Goal: Find contact information

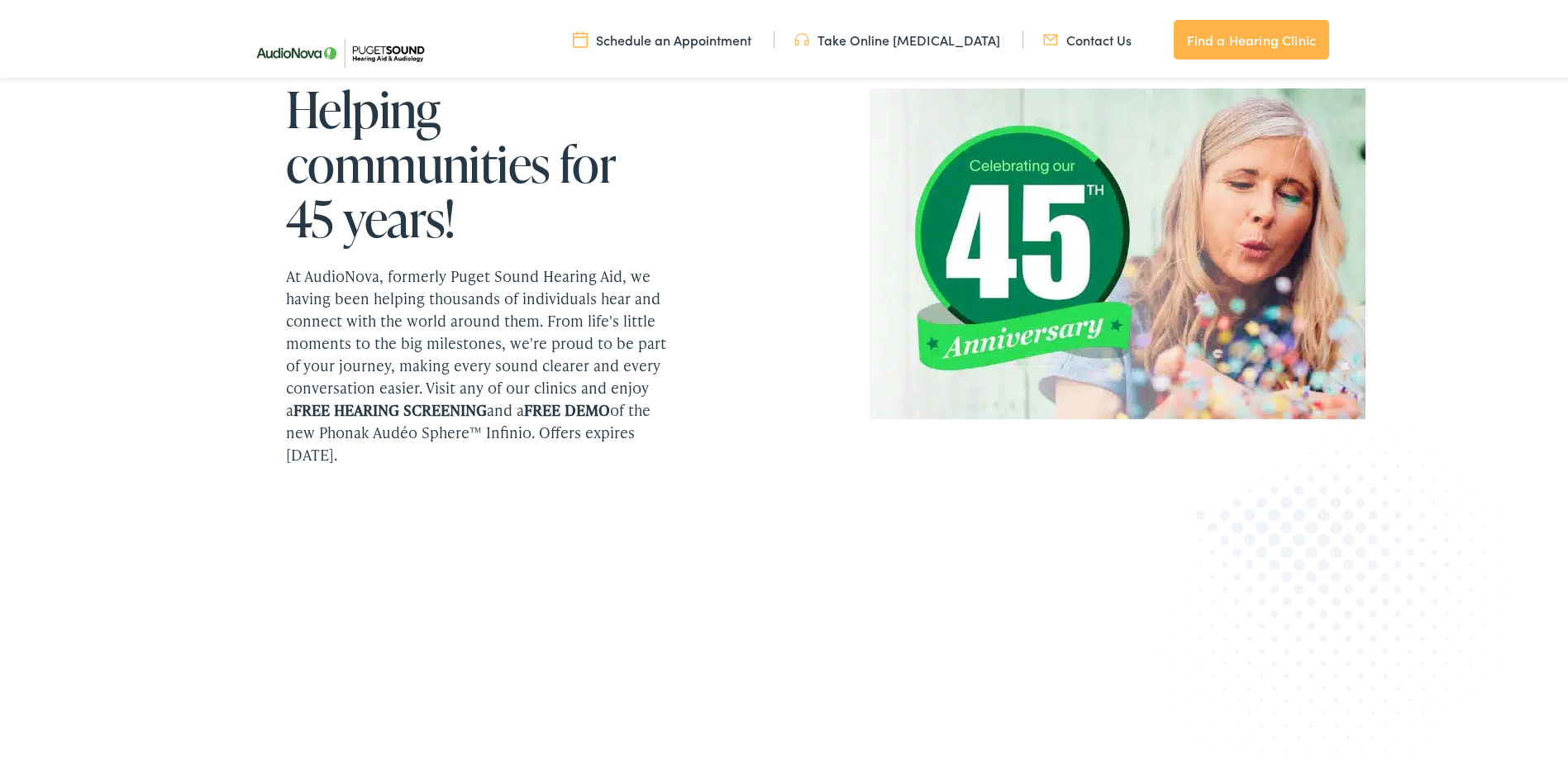
scroll to position [1913, 0]
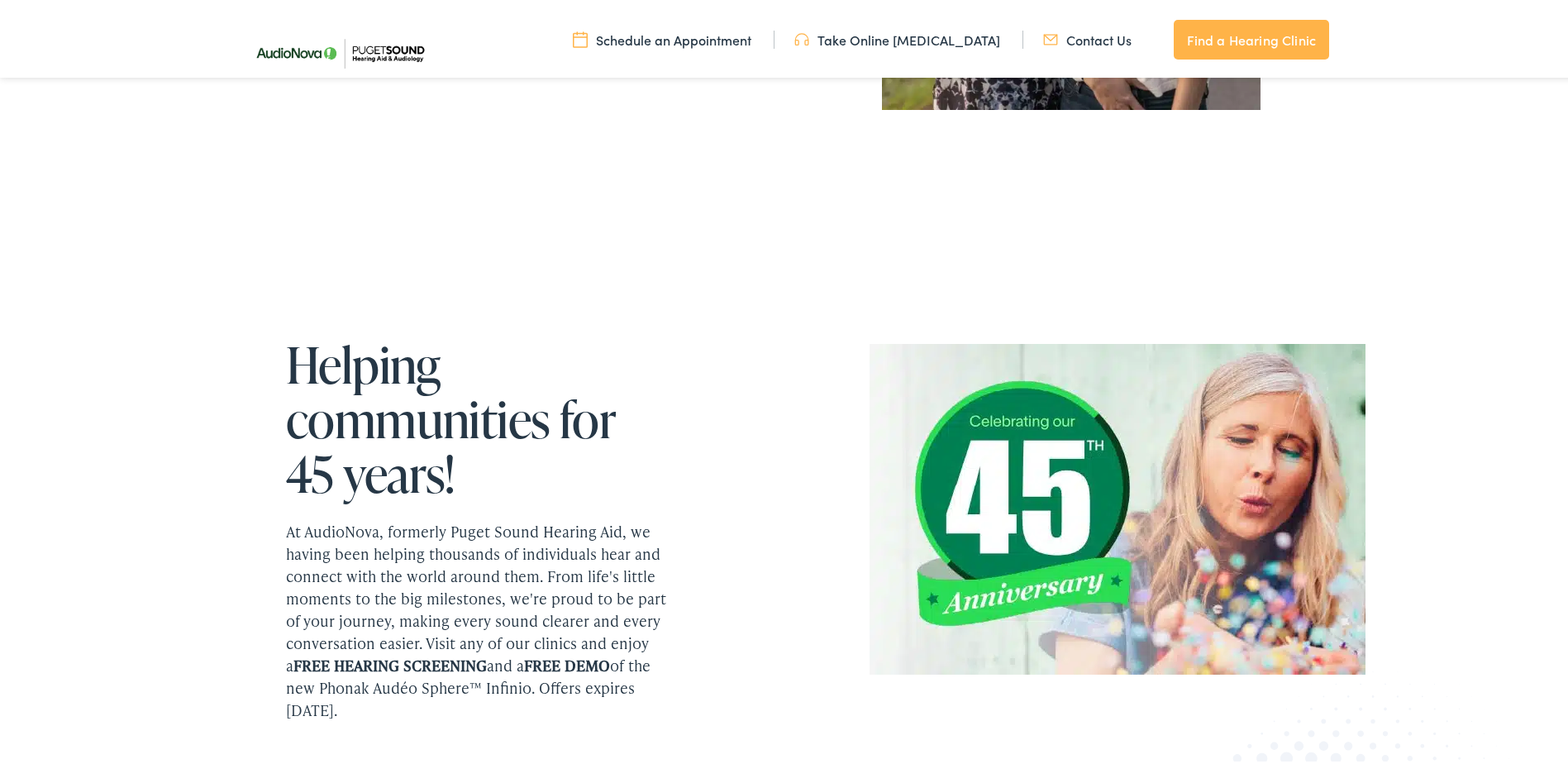
click at [1080, 46] on ul "Schedule an Appointment Take Online Hearing Test Contact Us Find a Hearing Clin…" at bounding box center [795, 36] width 1103 height 40
click at [1080, 38] on link "Contact Us" at bounding box center [1087, 36] width 88 height 18
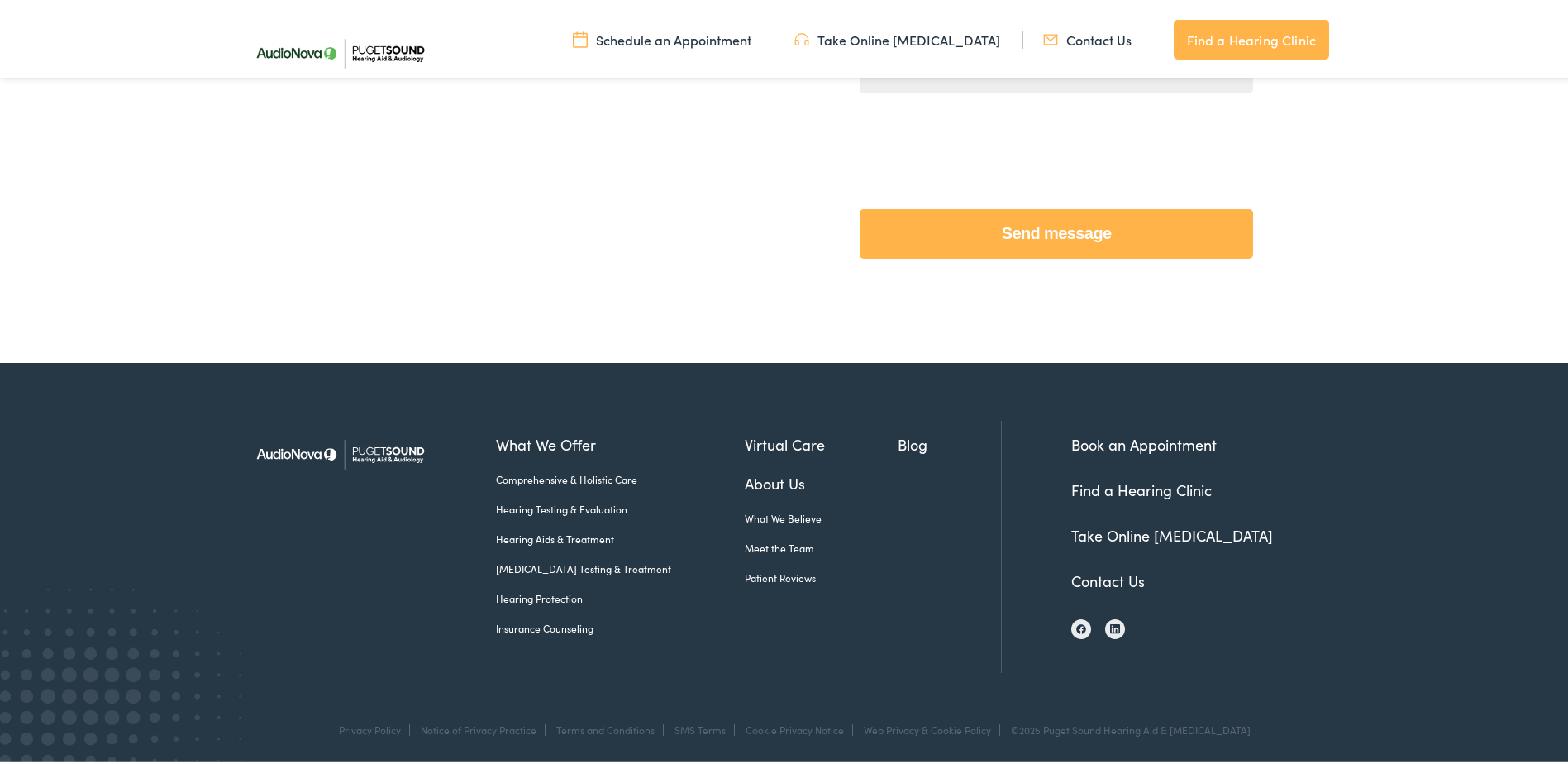
scroll to position [724, 0]
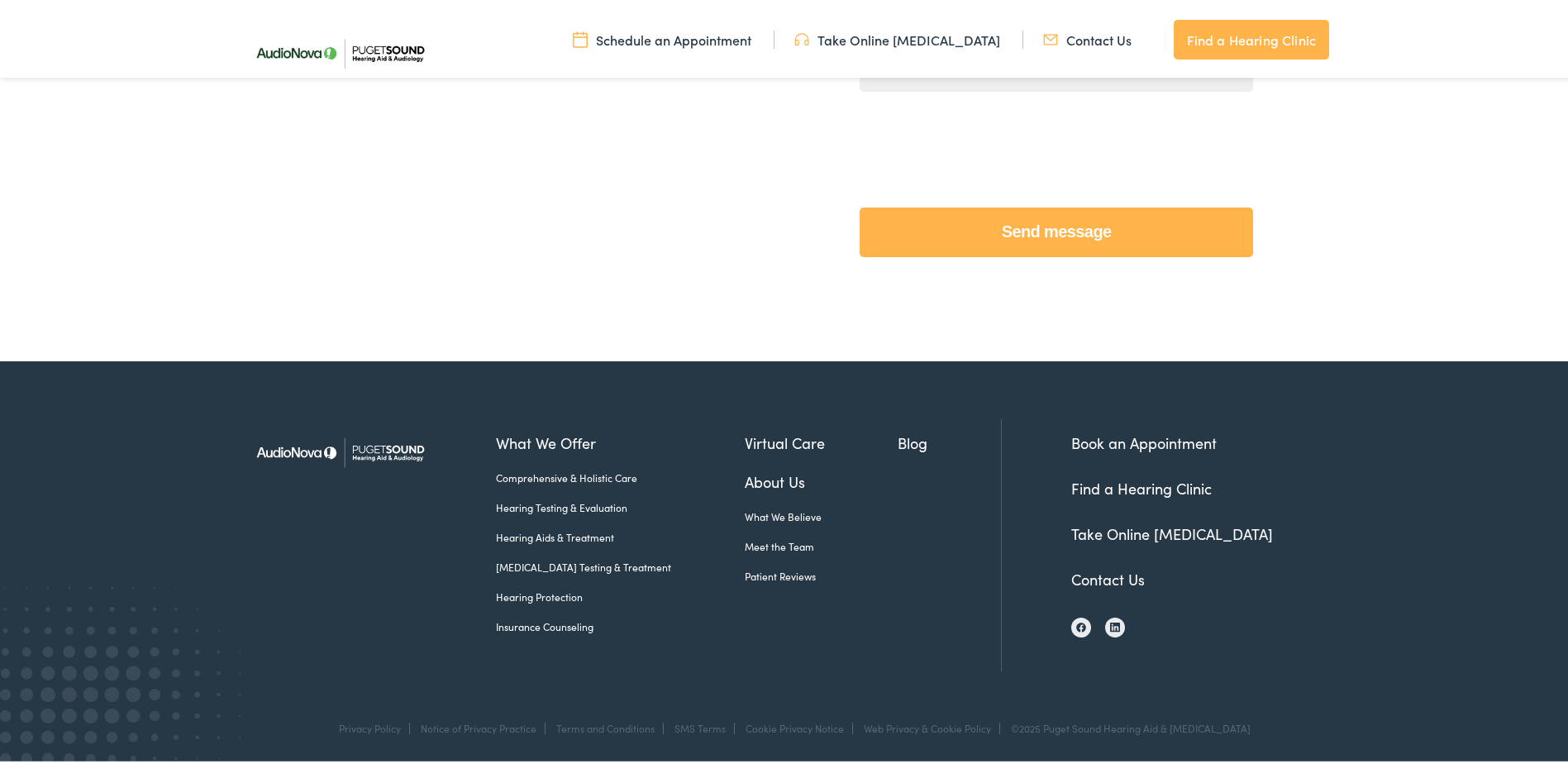
click at [1110, 579] on link "Contact Us" at bounding box center [1108, 576] width 74 height 21
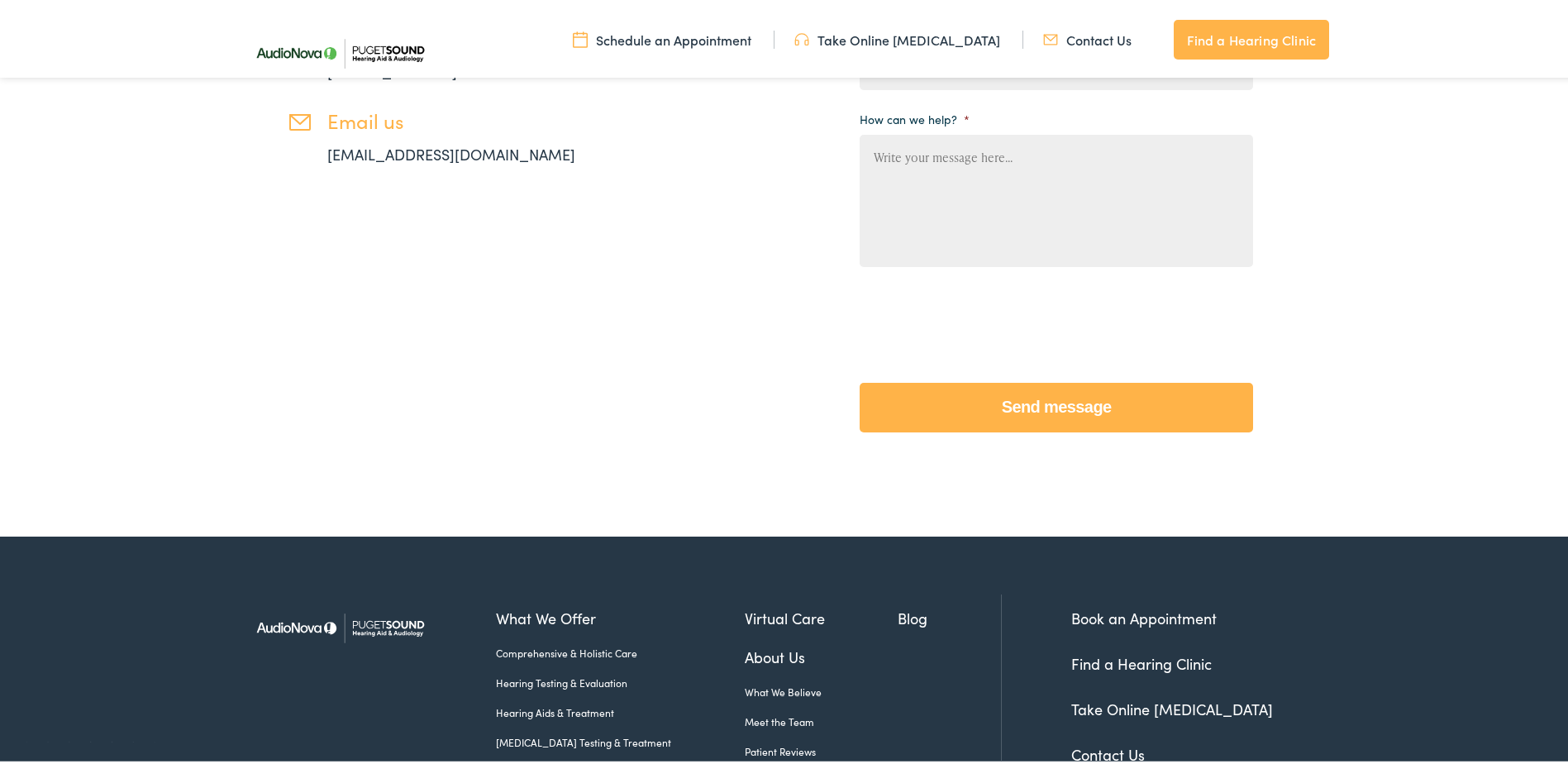
scroll to position [722, 0]
